Goal: Task Accomplishment & Management: Manage account settings

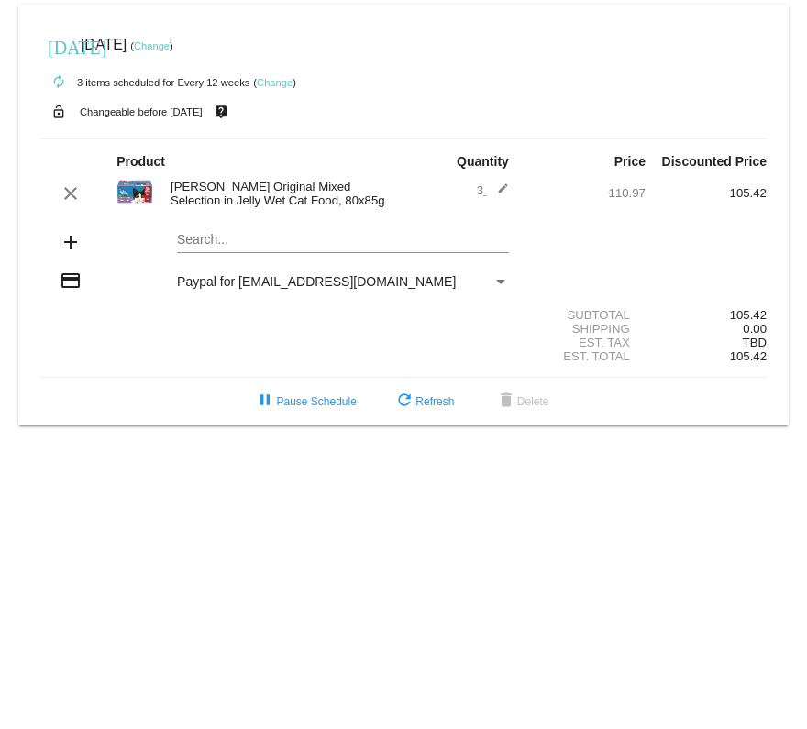
click at [503, 185] on mat-icon "edit" at bounding box center [498, 193] width 22 height 22
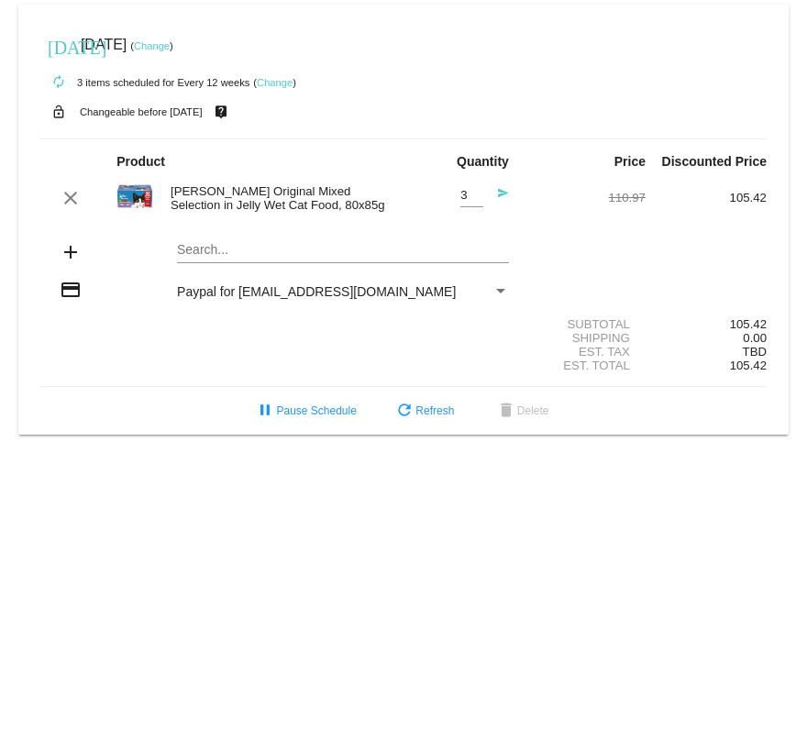
type input "2"
click at [479, 198] on input "2" at bounding box center [471, 196] width 23 height 14
click at [505, 193] on mat-icon "send" at bounding box center [498, 198] width 22 height 22
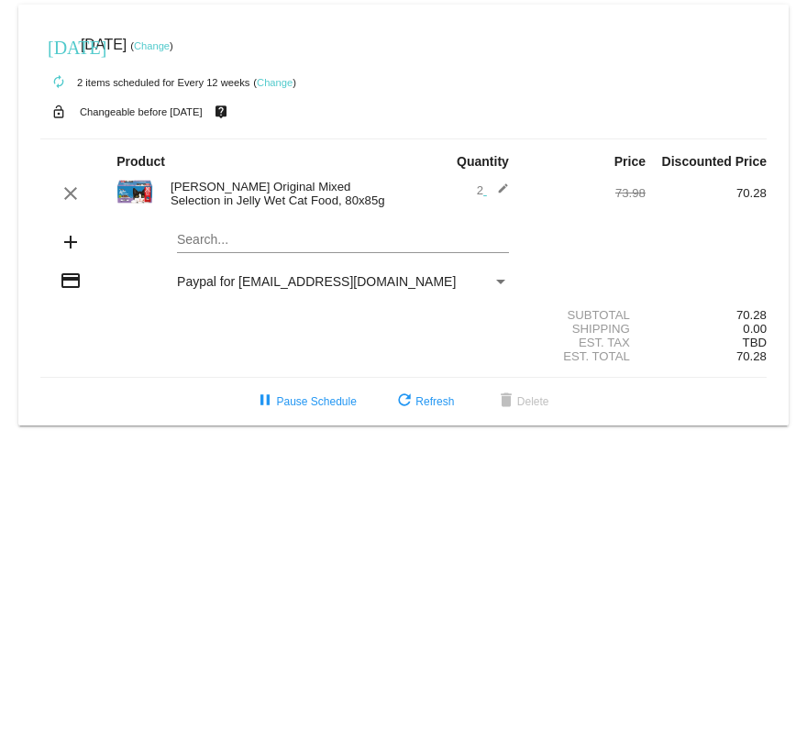
click at [279, 83] on link "Change" at bounding box center [275, 82] width 36 height 11
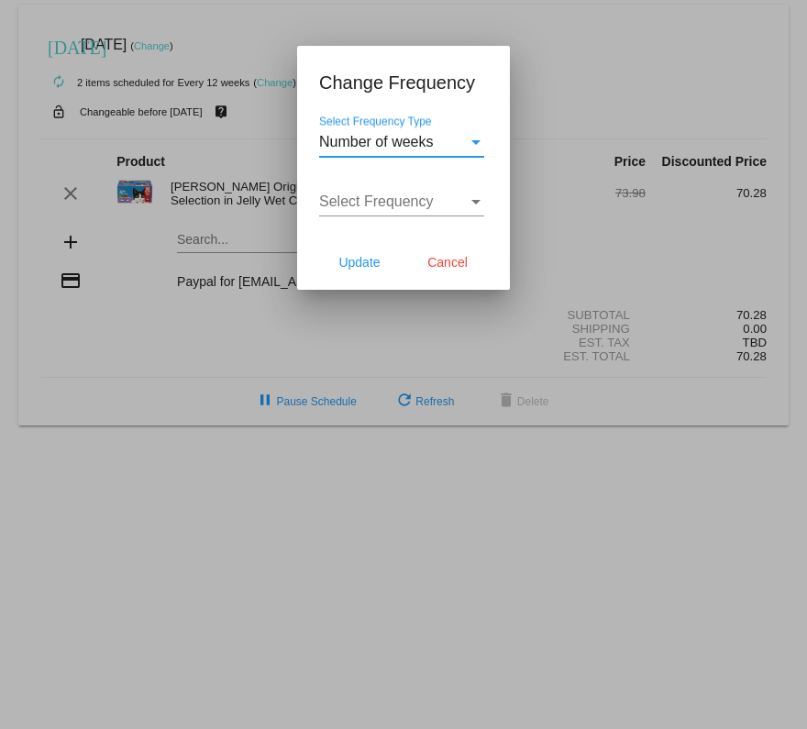
click at [425, 208] on span "Select Frequency" at bounding box center [376, 201] width 115 height 16
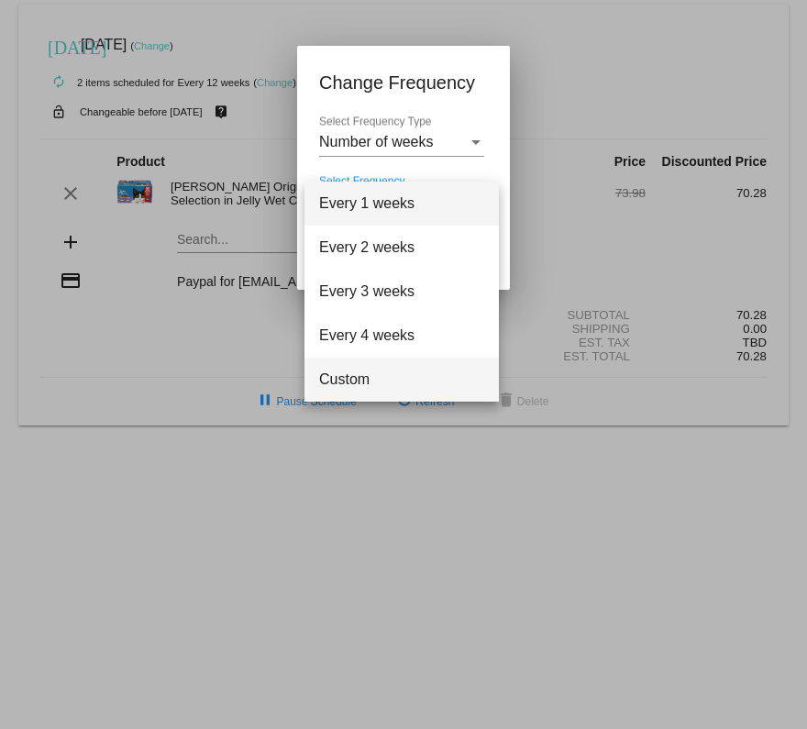
click at [424, 374] on span "Custom" at bounding box center [401, 380] width 165 height 44
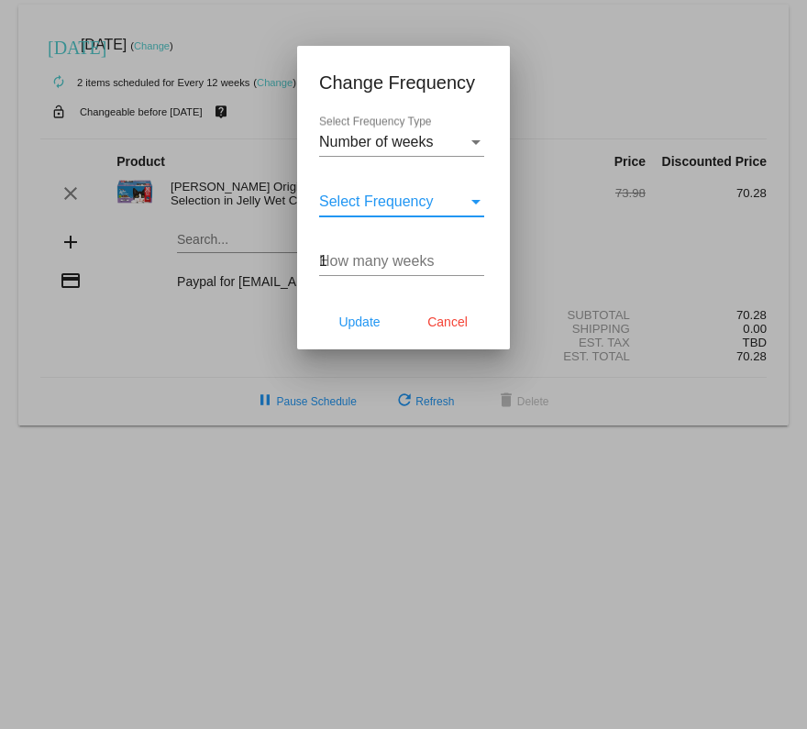
click at [478, 260] on input "1" at bounding box center [401, 261] width 165 height 17
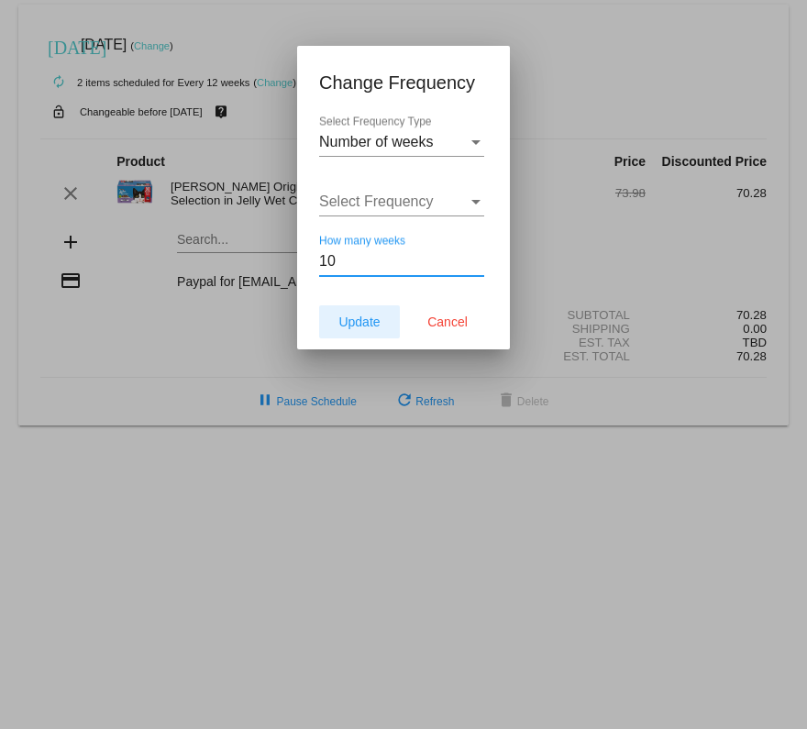
type input "10"
click at [357, 319] on span "Update" at bounding box center [358, 322] width 41 height 15
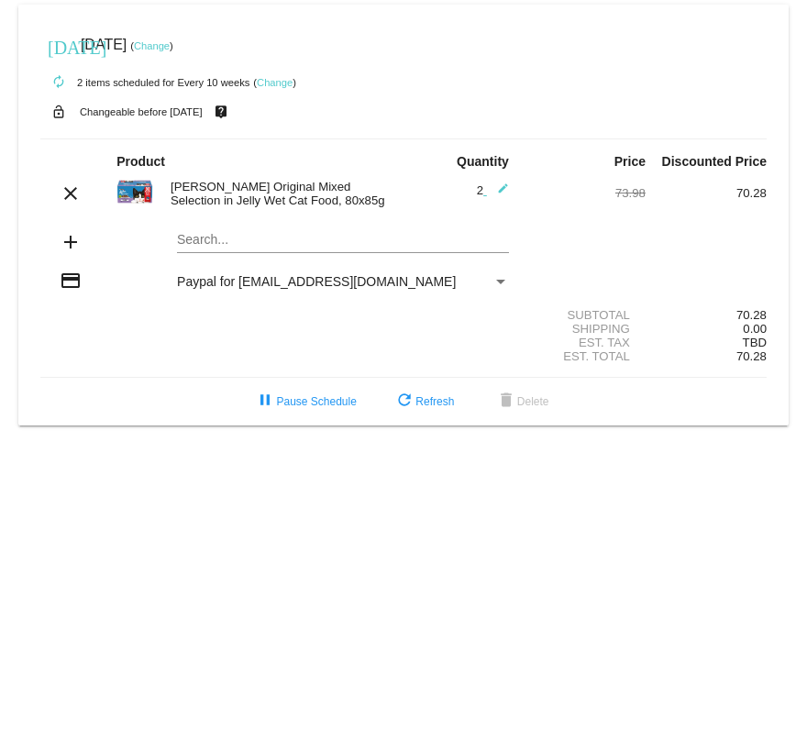
click at [170, 40] on link "Change" at bounding box center [152, 45] width 36 height 11
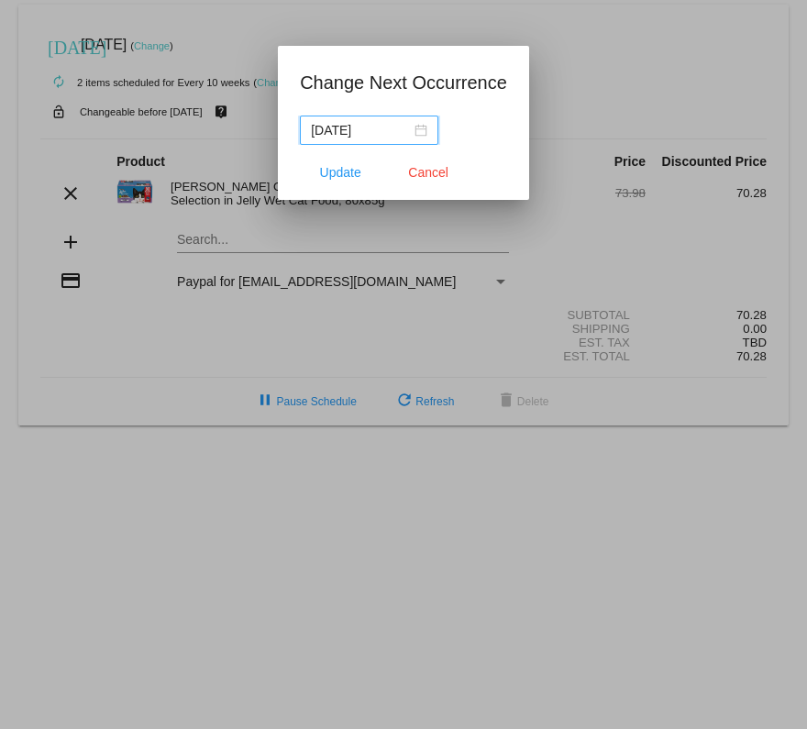
click at [401, 126] on input "[DATE]" at bounding box center [361, 130] width 100 height 20
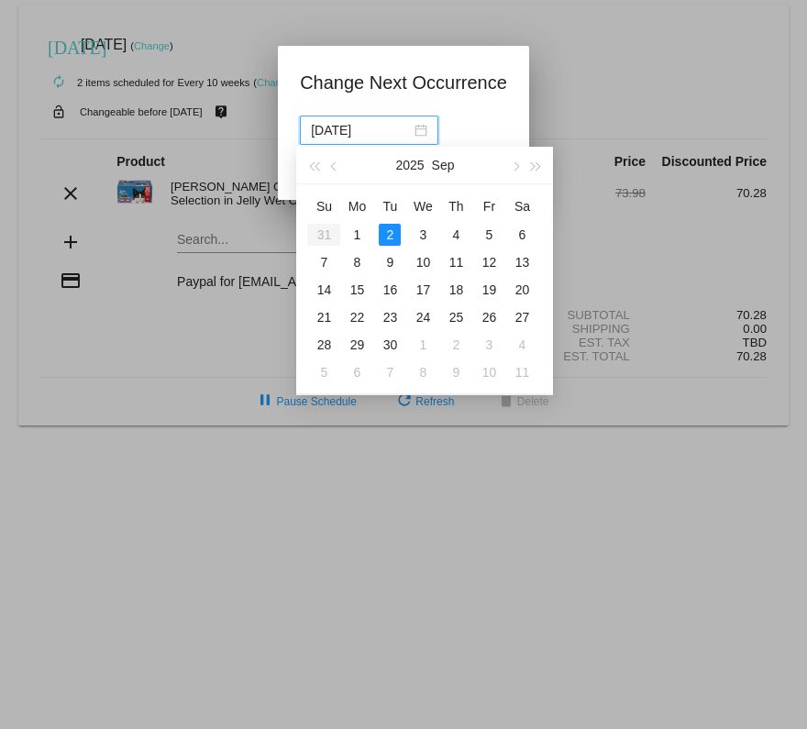
click at [597, 47] on div at bounding box center [403, 364] width 807 height 729
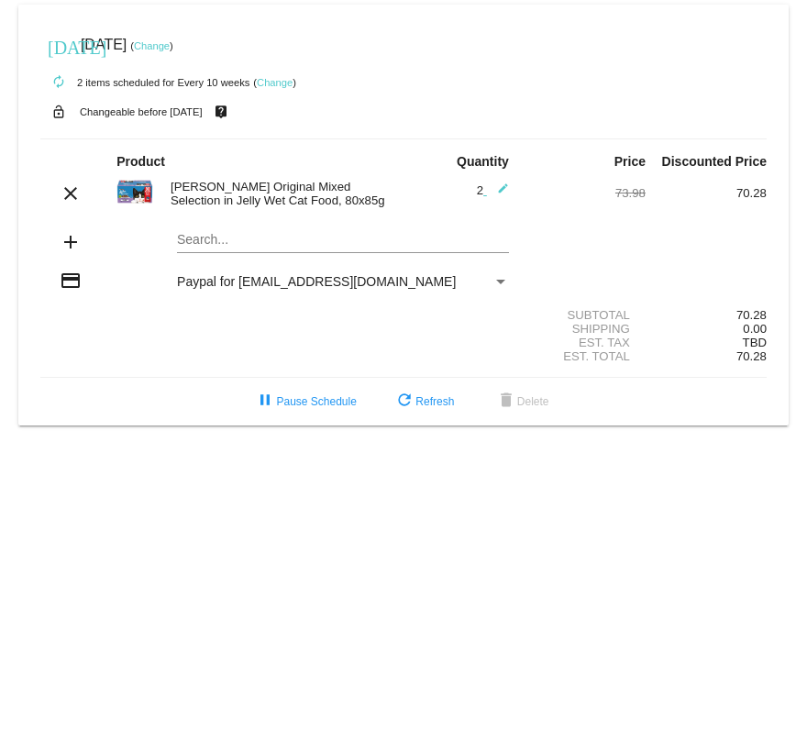
click at [170, 46] on link "Change" at bounding box center [152, 45] width 36 height 11
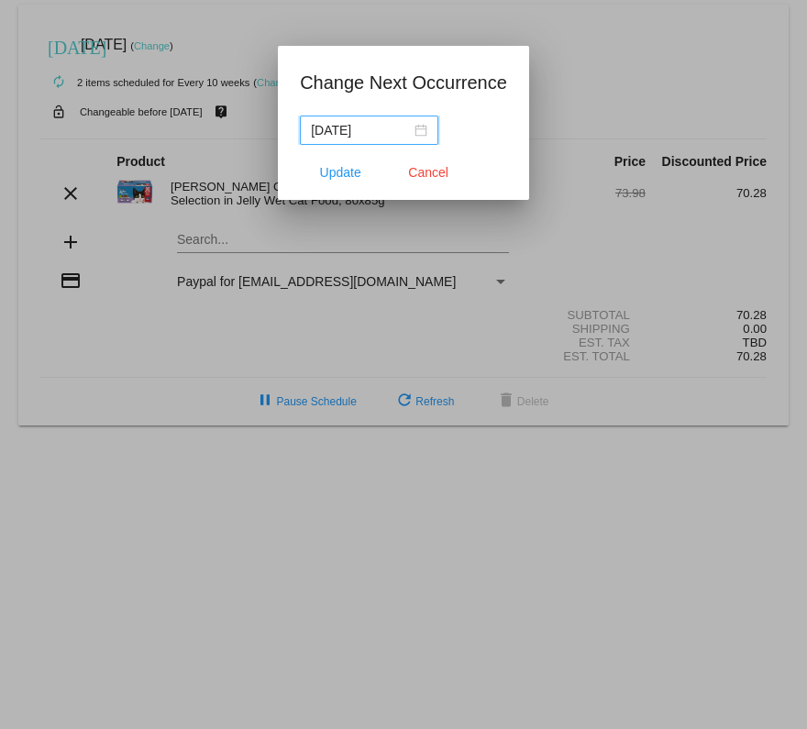
click at [375, 138] on input "[DATE]" at bounding box center [361, 130] width 100 height 20
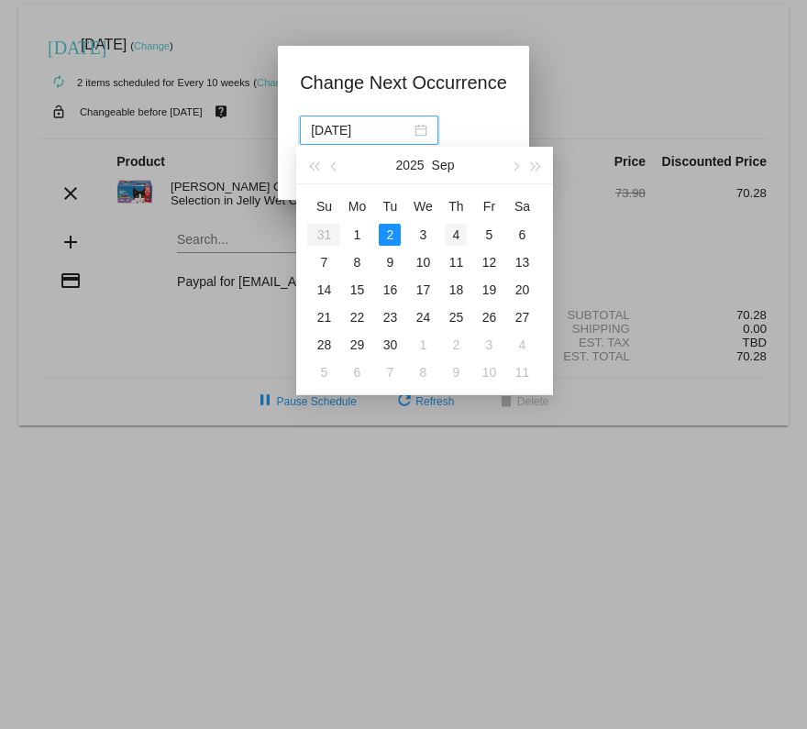
click at [456, 226] on div "4" at bounding box center [456, 235] width 22 height 22
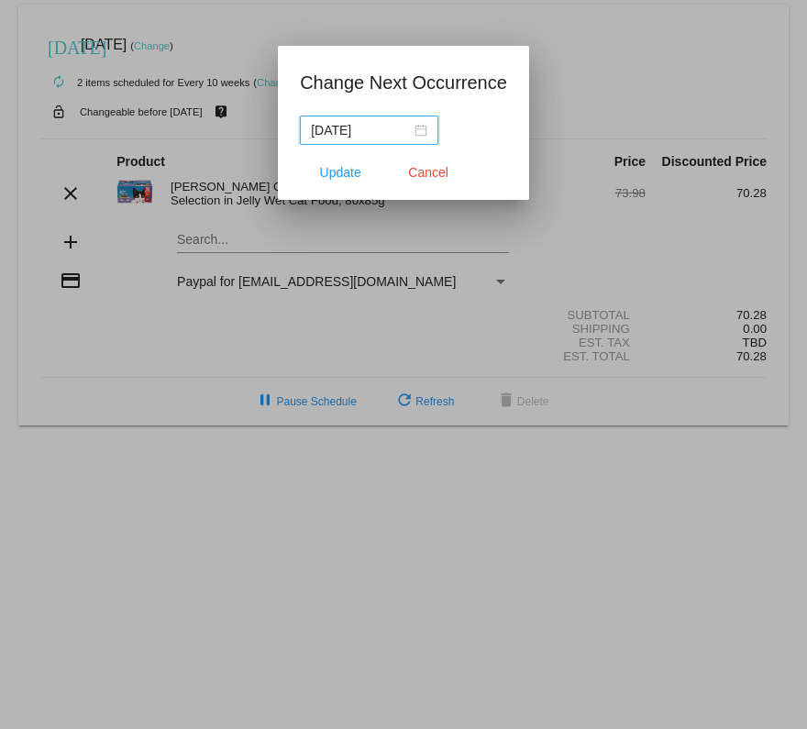
type input "[DATE]"
click at [338, 173] on span "Update" at bounding box center [340, 172] width 41 height 15
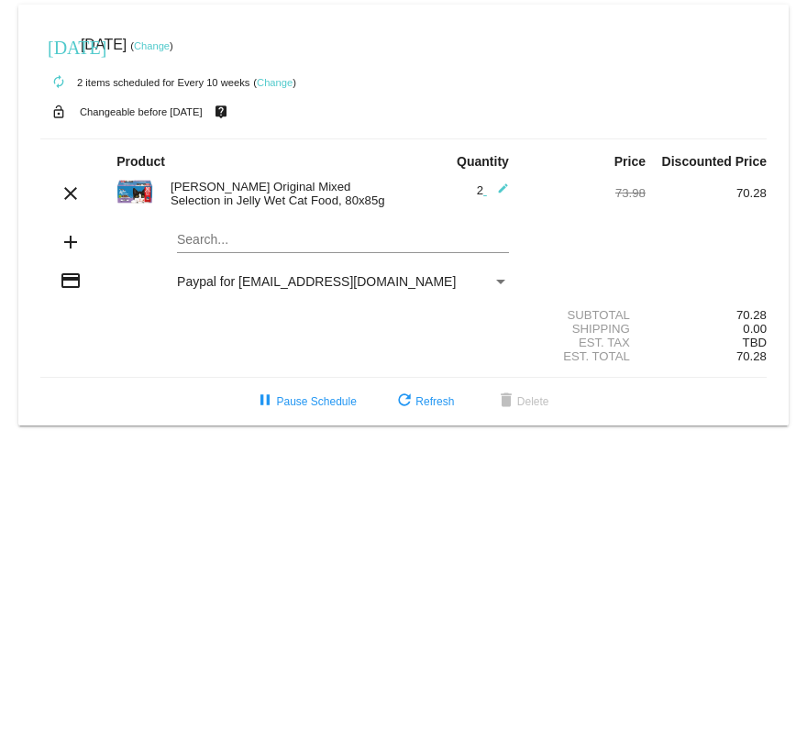
click at [170, 44] on link "Change" at bounding box center [152, 45] width 36 height 11
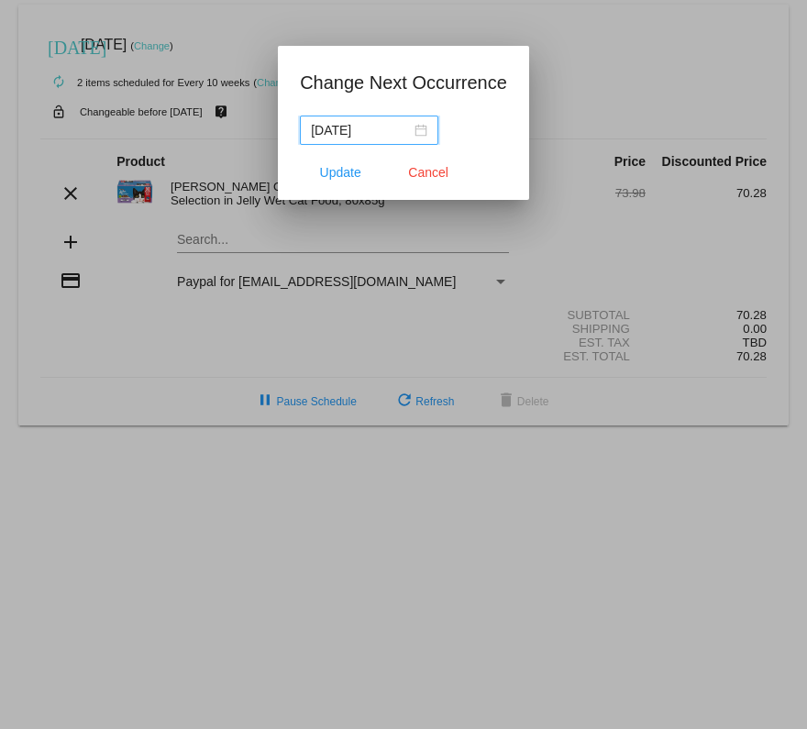
click at [375, 127] on input "[DATE]" at bounding box center [361, 130] width 100 height 20
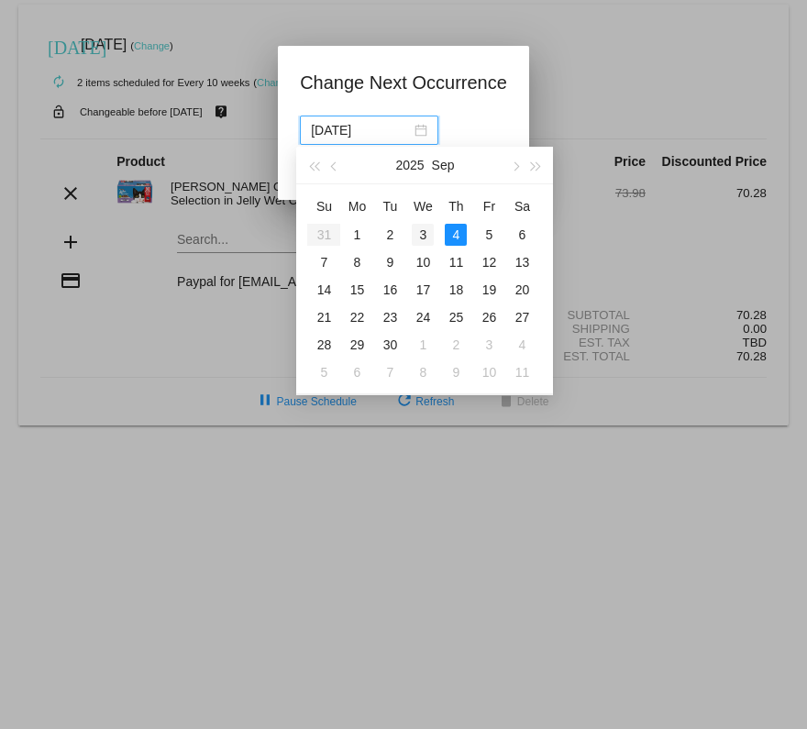
click at [418, 231] on div "3" at bounding box center [423, 235] width 22 height 22
type input "[DATE]"
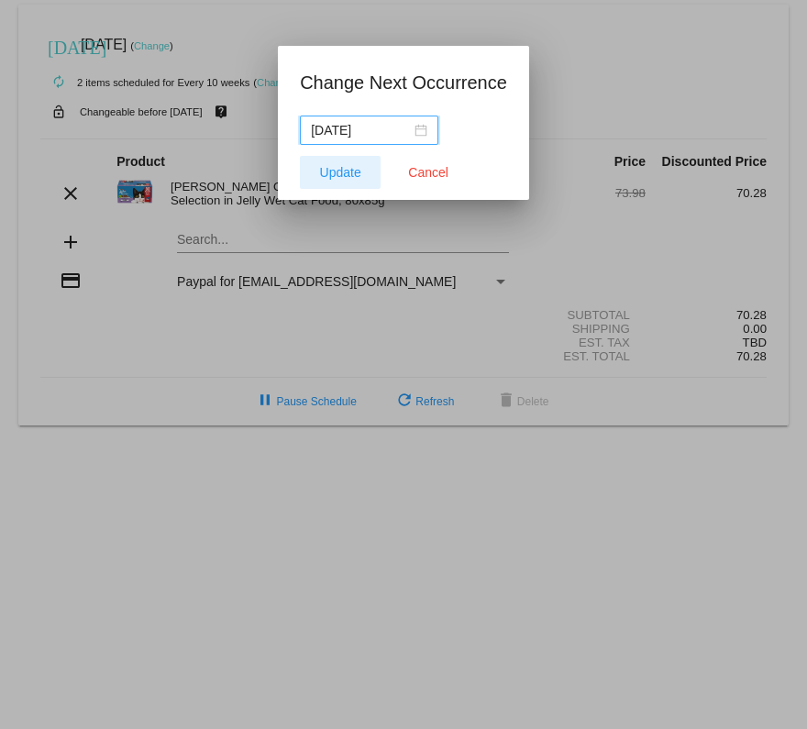
click at [325, 168] on span "Update" at bounding box center [340, 172] width 41 height 15
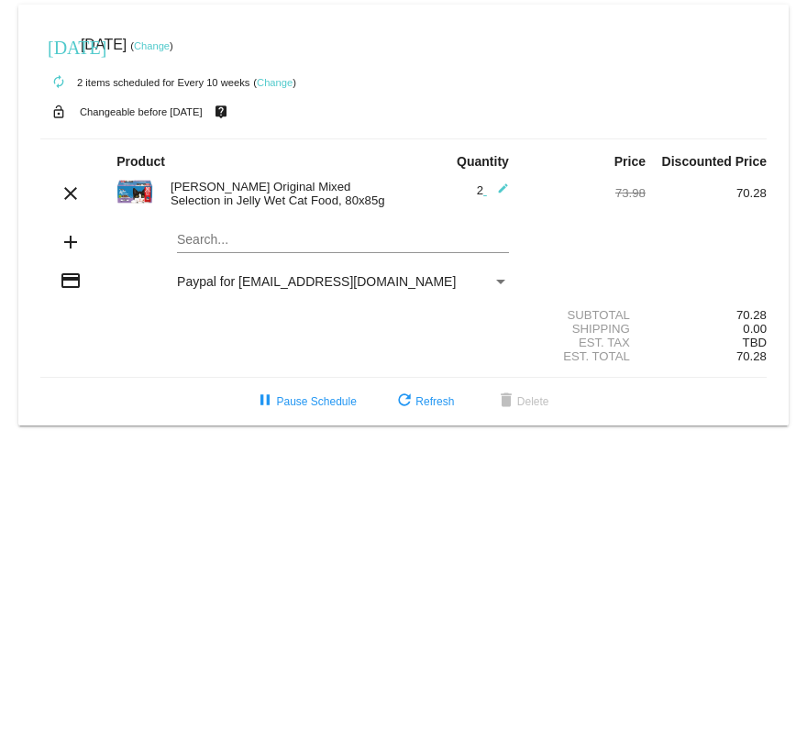
click at [497, 287] on div "Payment Method" at bounding box center [500, 281] width 17 height 15
click at [332, 283] on span "Paypal for [EMAIL_ADDRESS][DOMAIN_NAME]" at bounding box center [316, 281] width 279 height 15
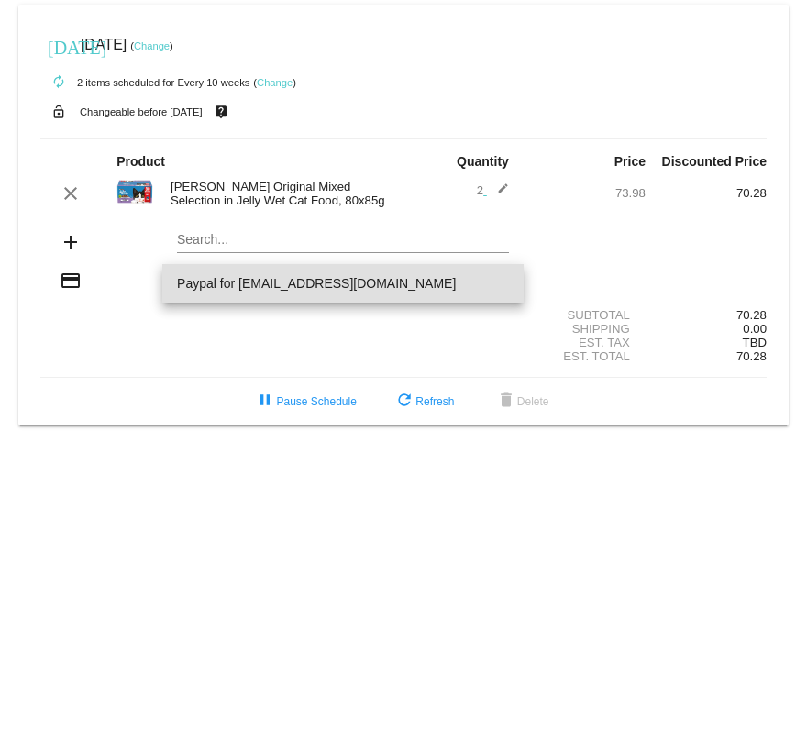
click at [62, 238] on div at bounding box center [403, 364] width 807 height 729
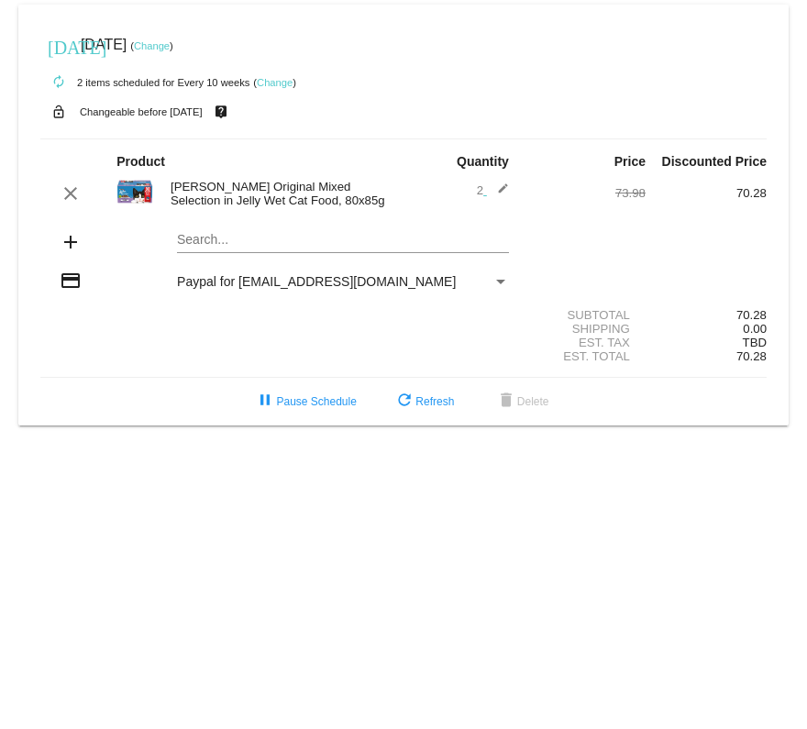
click at [170, 42] on link "Change" at bounding box center [152, 45] width 36 height 11
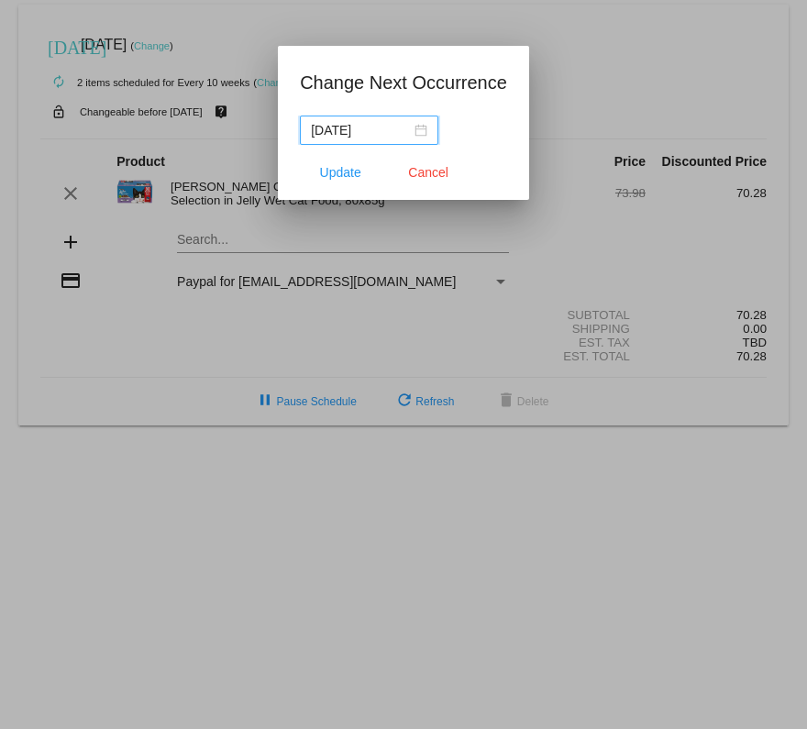
click at [337, 124] on input "[DATE]" at bounding box center [361, 130] width 100 height 20
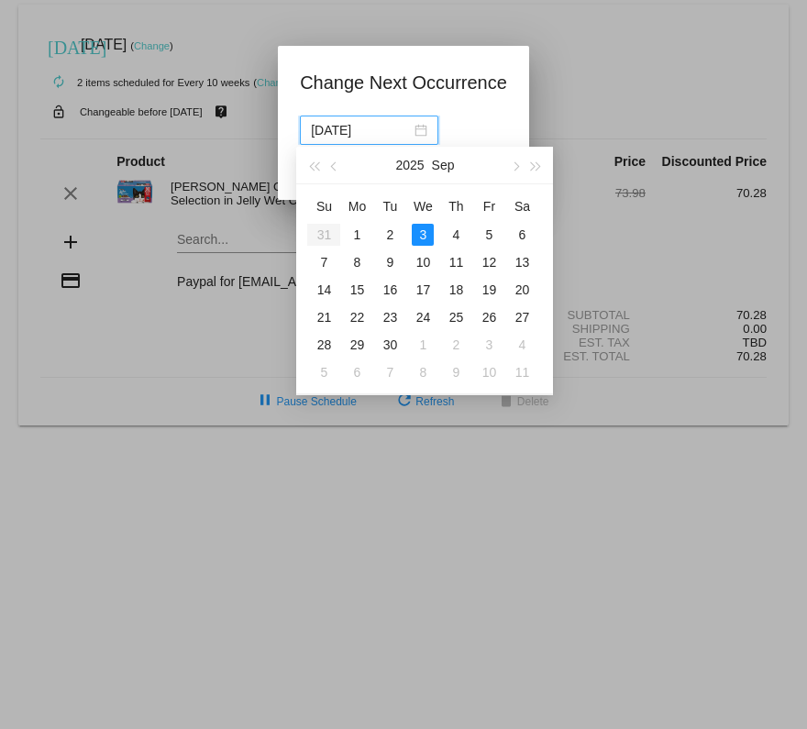
click at [323, 232] on table "Su Mo Tu We Th Fr Sa 31 1 2 3 4 5 6 7 8 9 10 11 12 13 14 15 16 17 18 19 20 21 2…" at bounding box center [422, 289] width 231 height 194
click at [197, 374] on div at bounding box center [403, 364] width 807 height 729
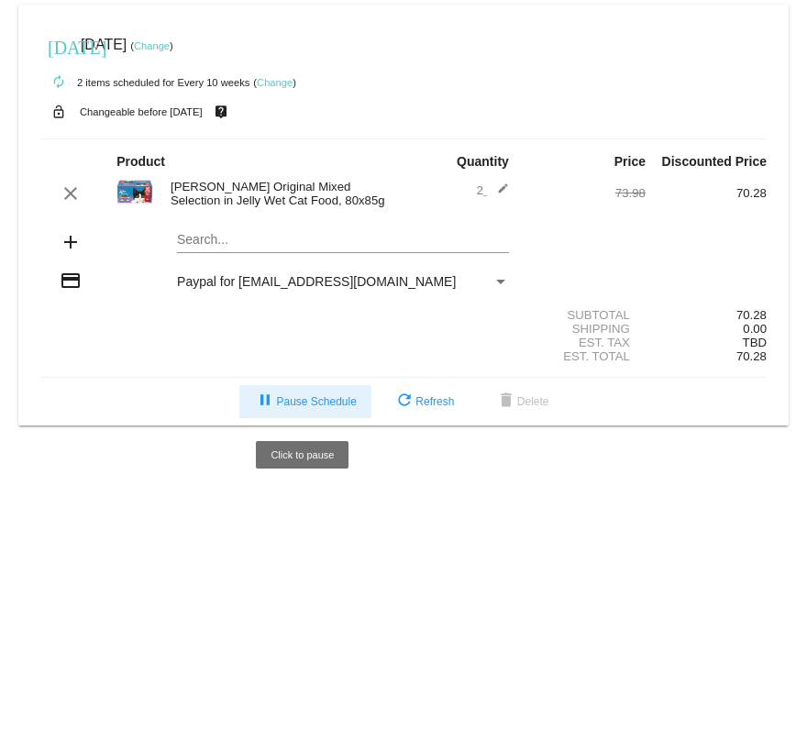
click at [317, 390] on button "pause Pause Schedule" at bounding box center [304, 401] width 131 height 33
